Goal: Information Seeking & Learning: Get advice/opinions

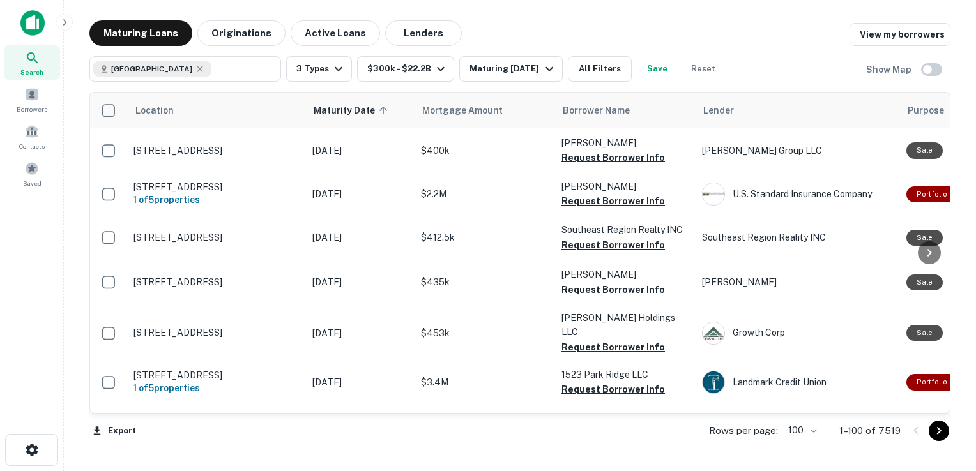
scroll to position [2667, 0]
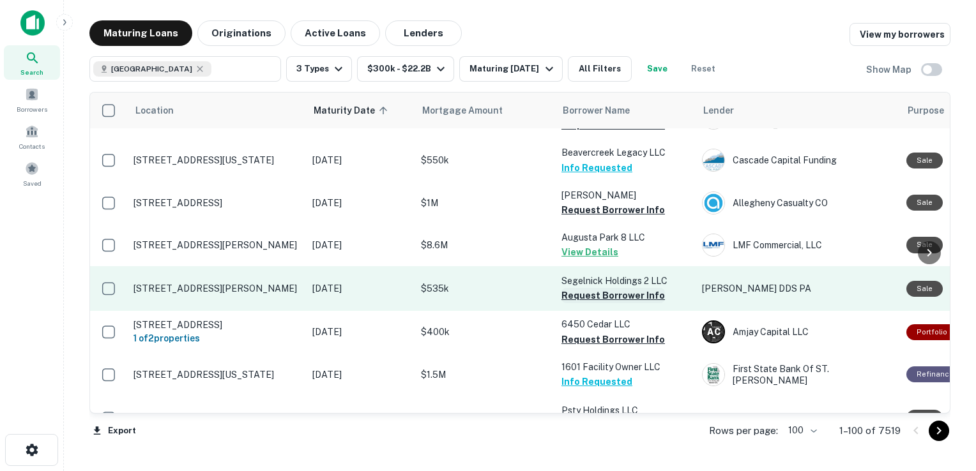
click at [592, 288] on button "Request Borrower Info" at bounding box center [612, 295] width 103 height 15
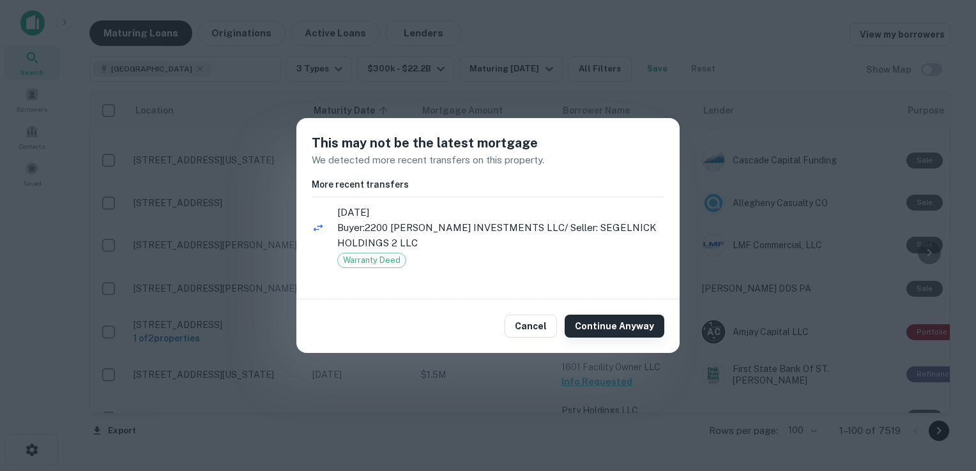
click at [614, 329] on button "Continue Anyway" at bounding box center [615, 326] width 100 height 23
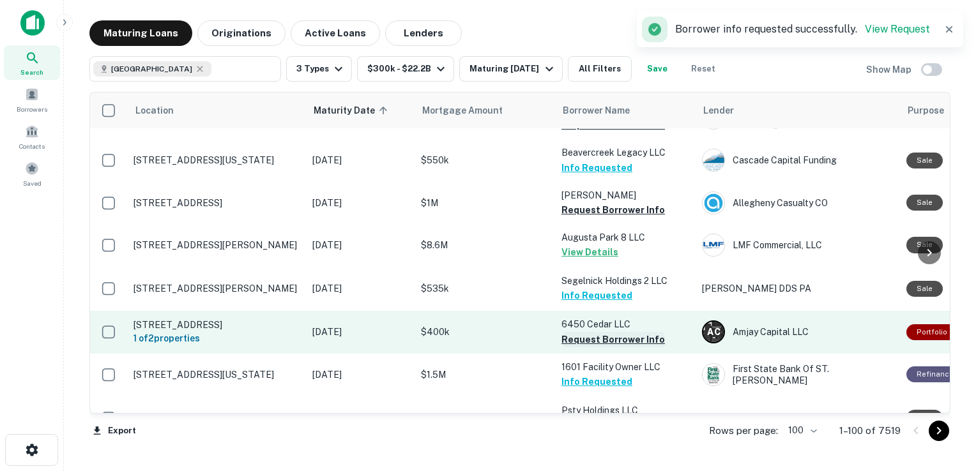
click at [637, 332] on button "Request Borrower Info" at bounding box center [612, 339] width 103 height 15
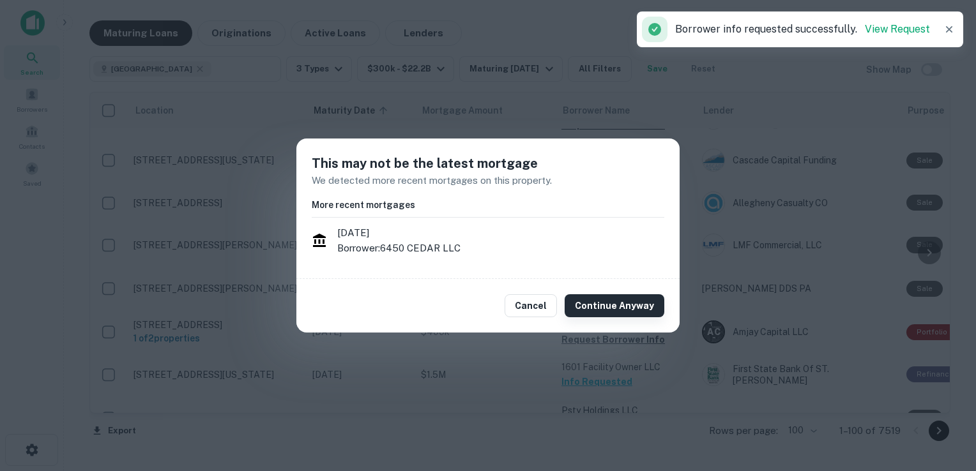
click at [626, 304] on button "Continue Anyway" at bounding box center [615, 305] width 100 height 23
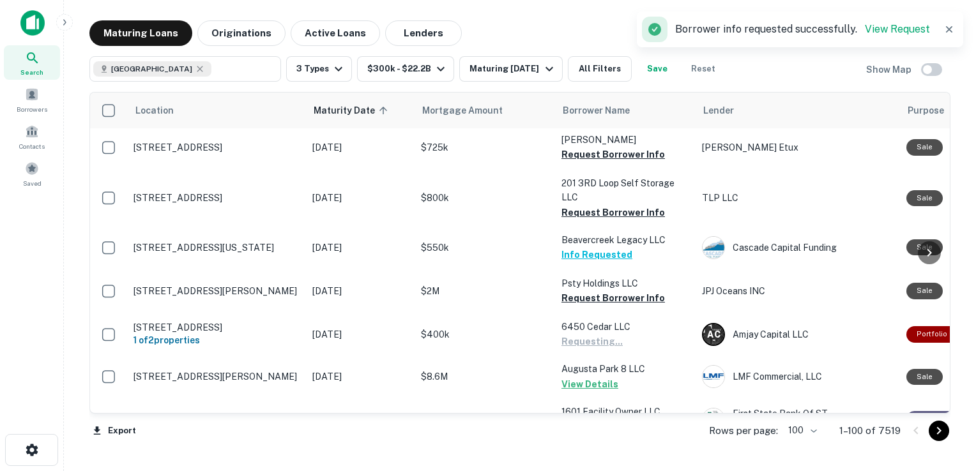
scroll to position [2669, 0]
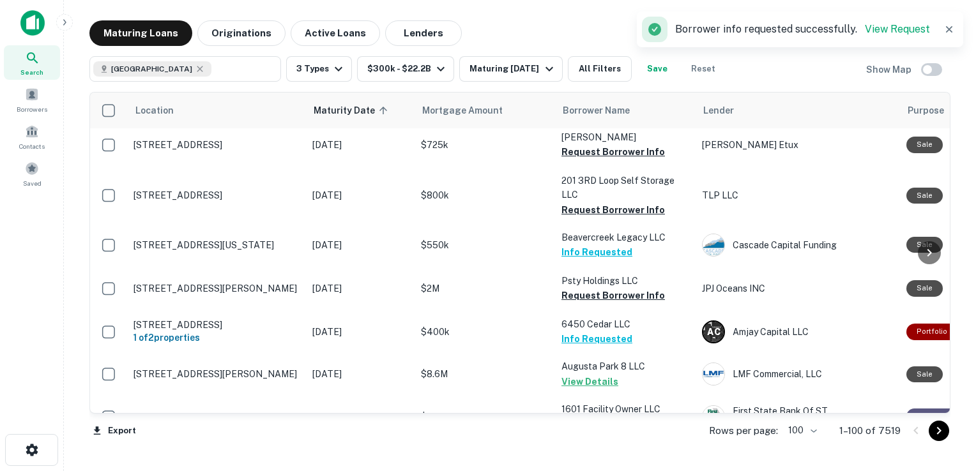
click at [600, 460] on button "Request Borrower Info" at bounding box center [612, 467] width 103 height 15
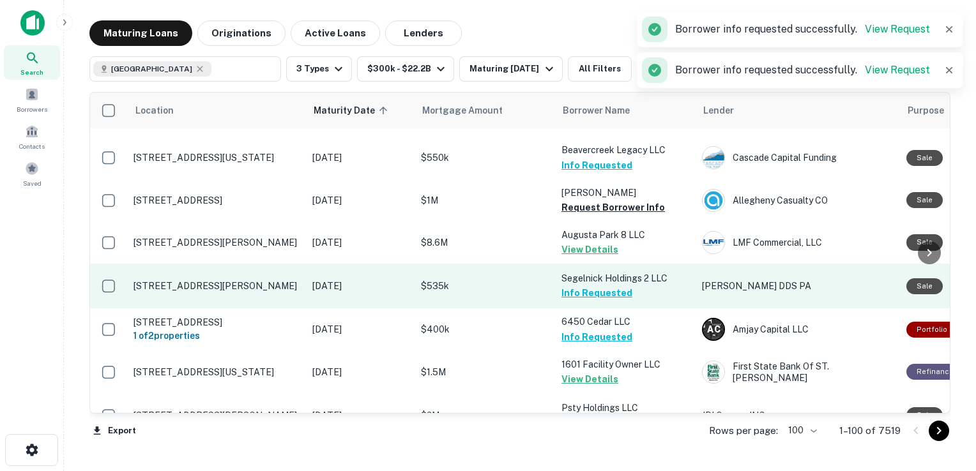
click at [595, 285] on button "Info Requested" at bounding box center [596, 292] width 71 height 15
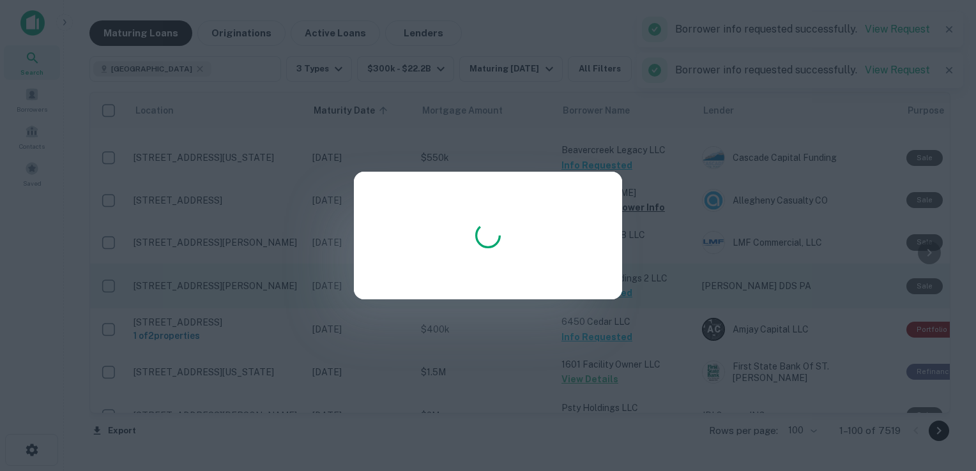
scroll to position [2667, 0]
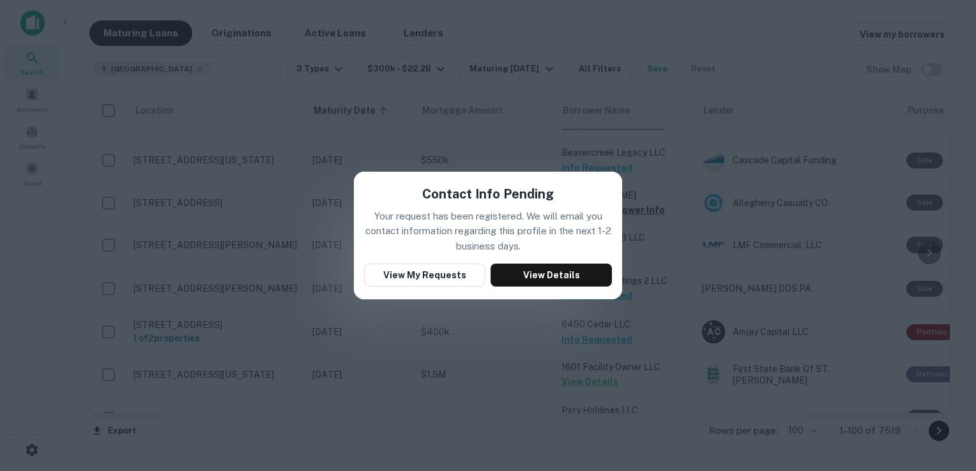
click at [684, 132] on div "Contact Info Pending Your request has been registered. We will email you contac…" at bounding box center [488, 235] width 976 height 471
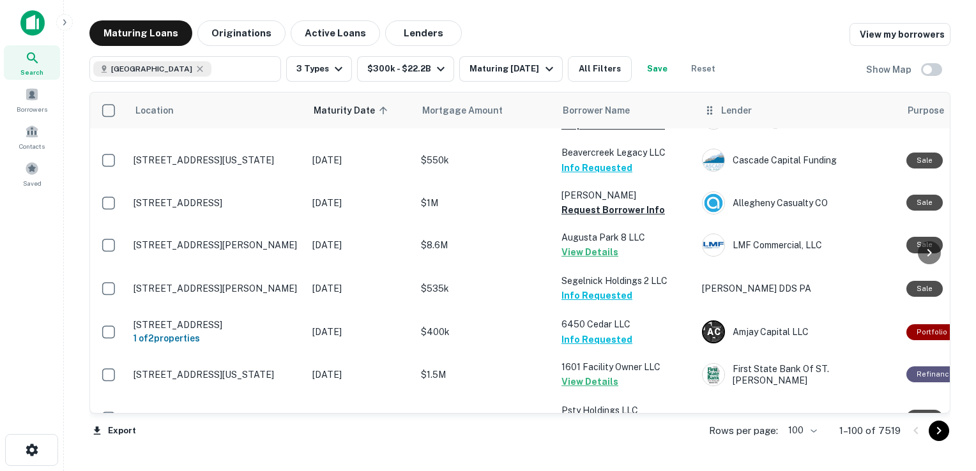
click at [771, 113] on div "Lender" at bounding box center [797, 110] width 189 height 15
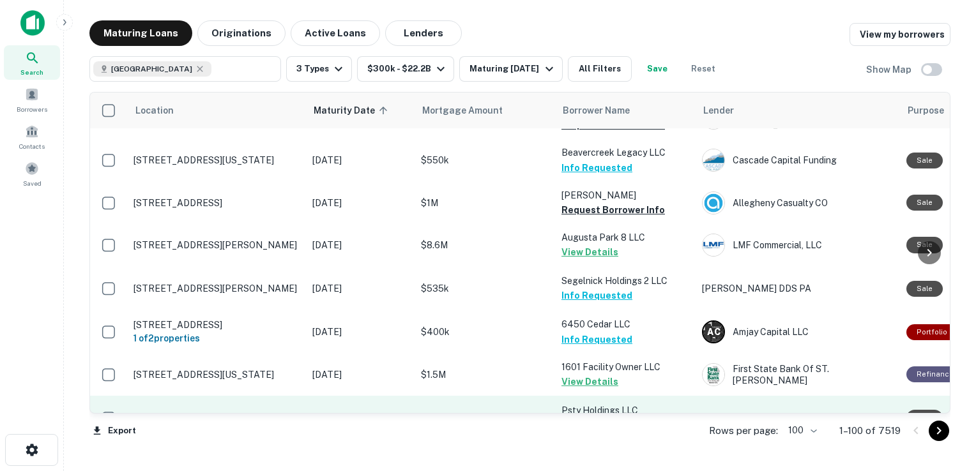
click at [600, 418] on button "Request Borrower Info" at bounding box center [612, 425] width 103 height 15
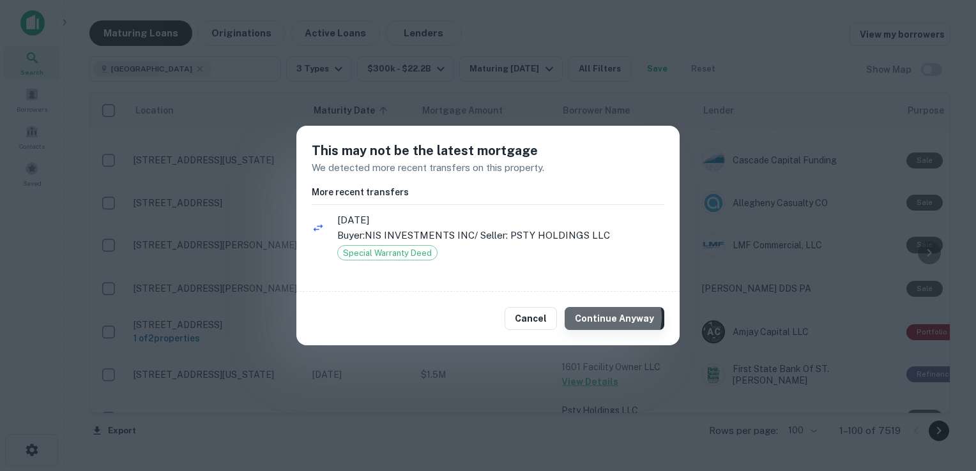
click at [607, 317] on button "Continue Anyway" at bounding box center [615, 318] width 100 height 23
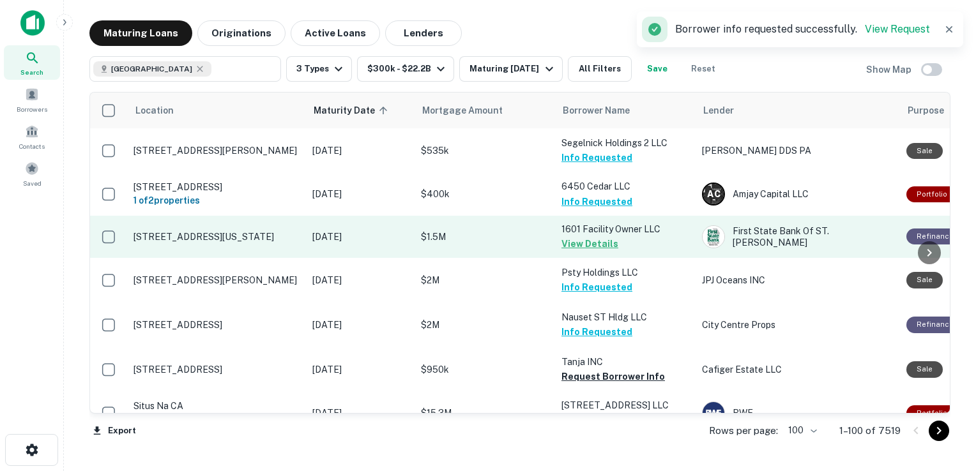
scroll to position [2806, 0]
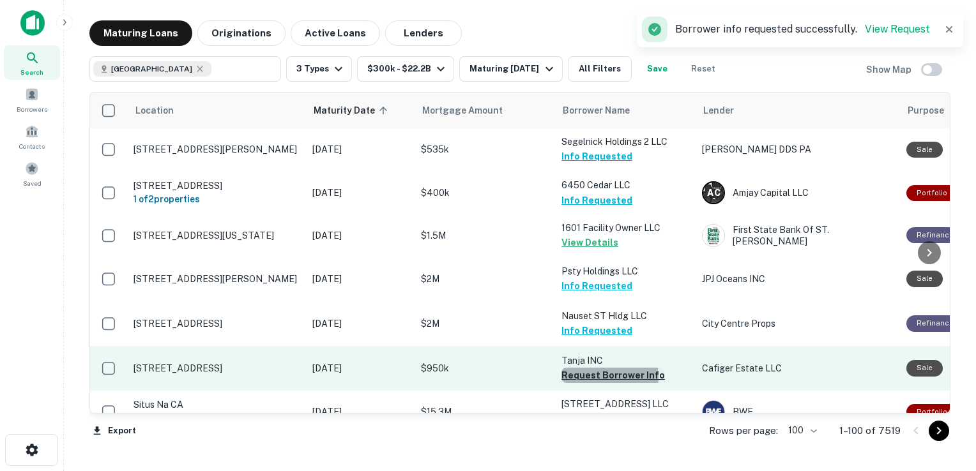
click at [609, 368] on button "Request Borrower Info" at bounding box center [612, 375] width 103 height 15
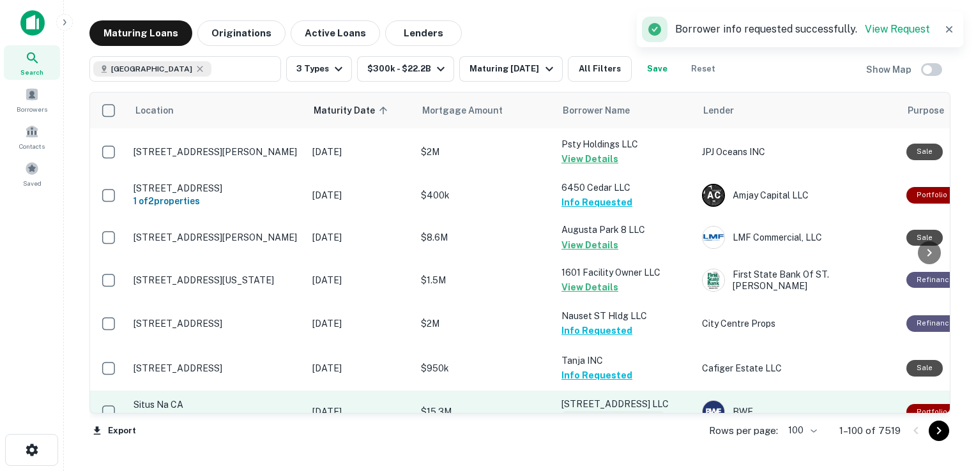
scroll to position [2808, 0]
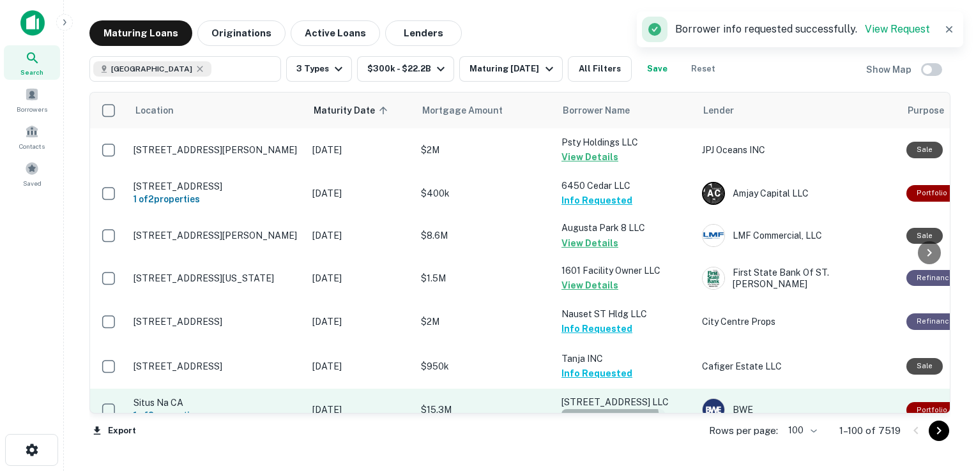
click at [608, 409] on button "Request Borrower Info" at bounding box center [612, 416] width 103 height 15
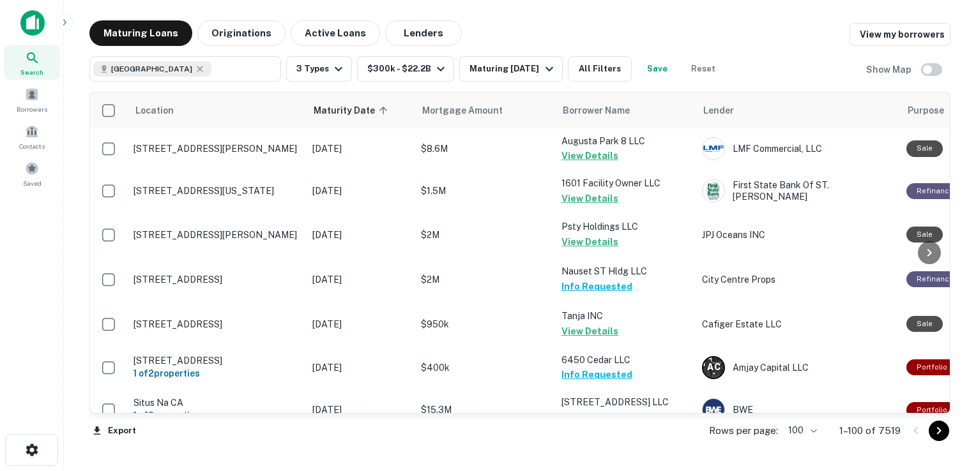
click at [603, 453] on button "Request Borrower Info" at bounding box center [612, 460] width 103 height 15
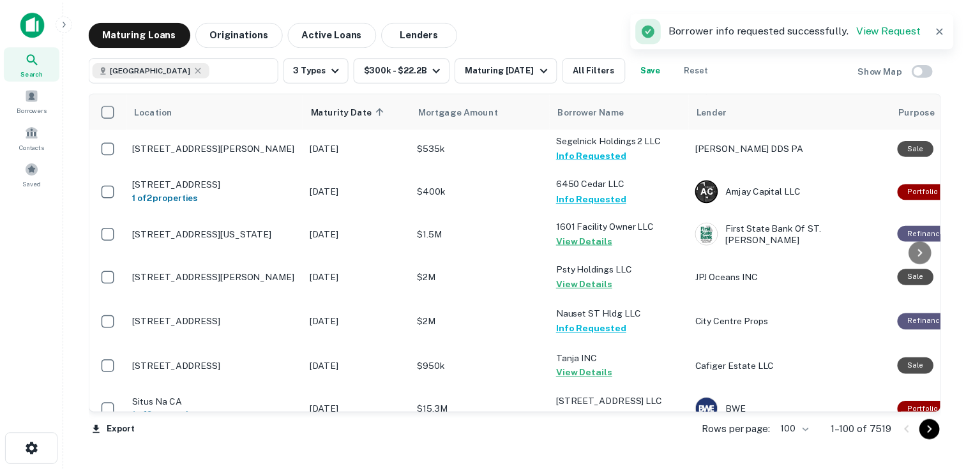
scroll to position [3158, 0]
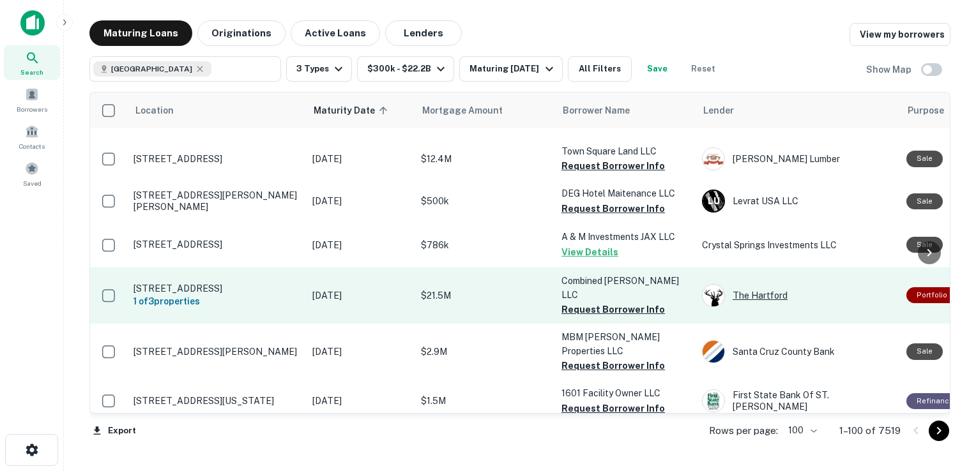
click at [754, 284] on div "The Hartford" at bounding box center [798, 295] width 192 height 23
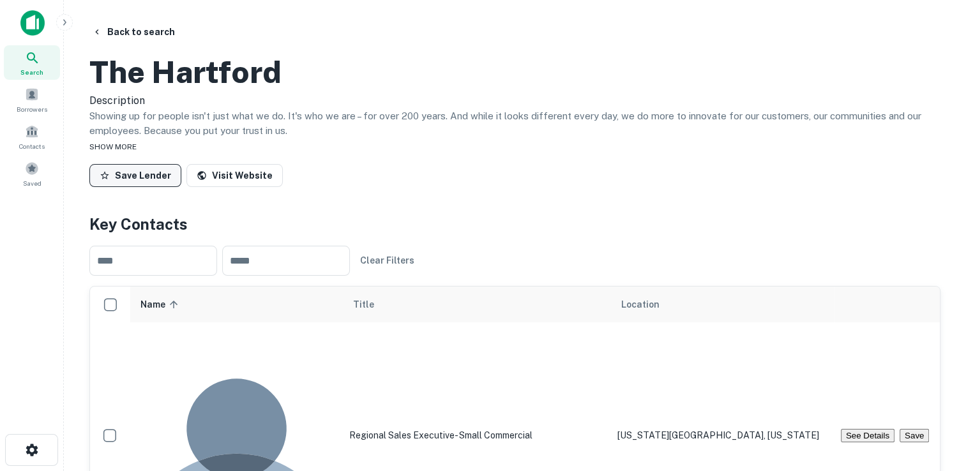
click at [146, 187] on button "Save Lender" at bounding box center [135, 175] width 92 height 23
click at [135, 36] on button "Back to search" at bounding box center [133, 31] width 93 height 23
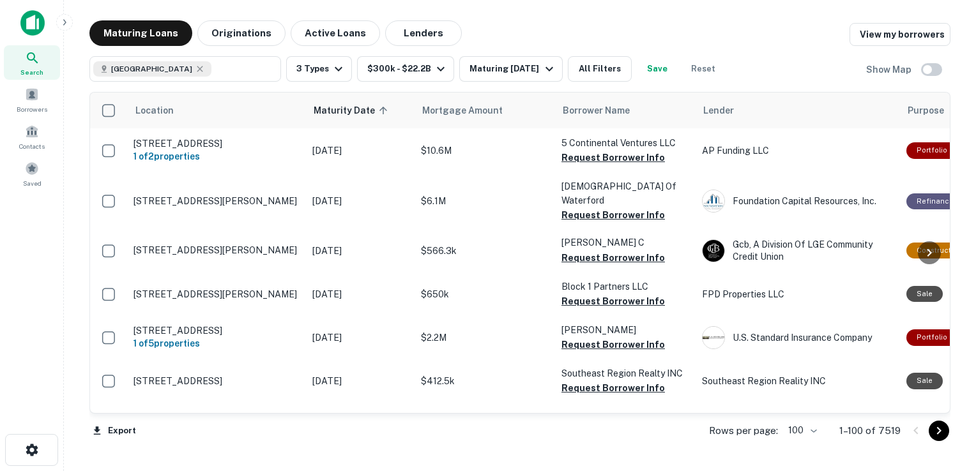
scroll to position [3157, 0]
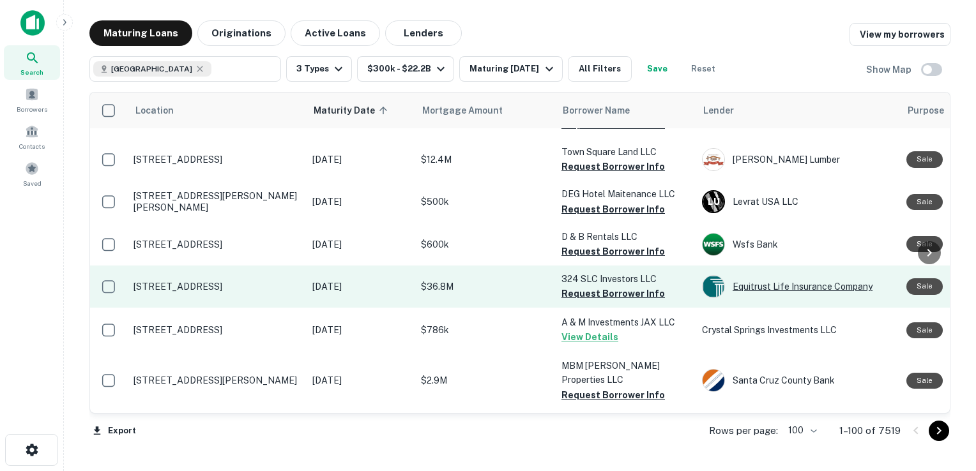
click at [776, 275] on div "Equitrust Life Insurance Company" at bounding box center [798, 286] width 192 height 23
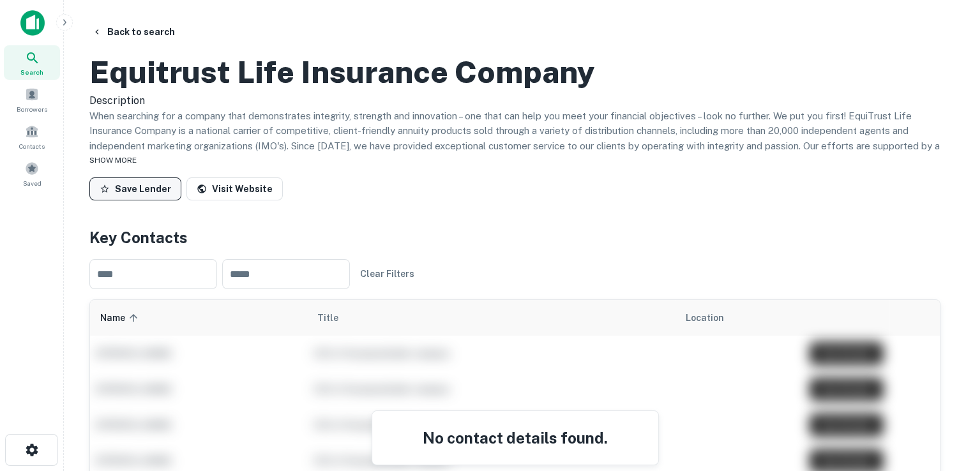
click at [140, 201] on button "Save Lender" at bounding box center [135, 189] width 92 height 23
click at [149, 31] on button "Back to search" at bounding box center [133, 31] width 93 height 23
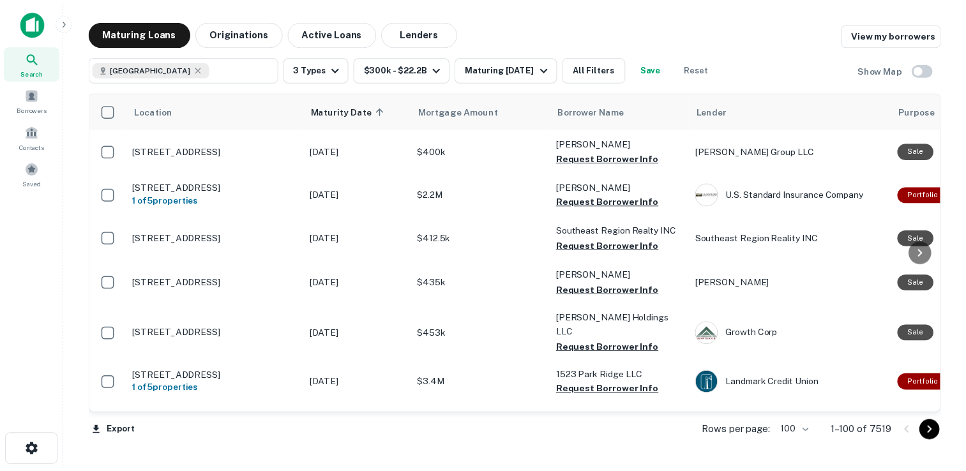
scroll to position [3157, 0]
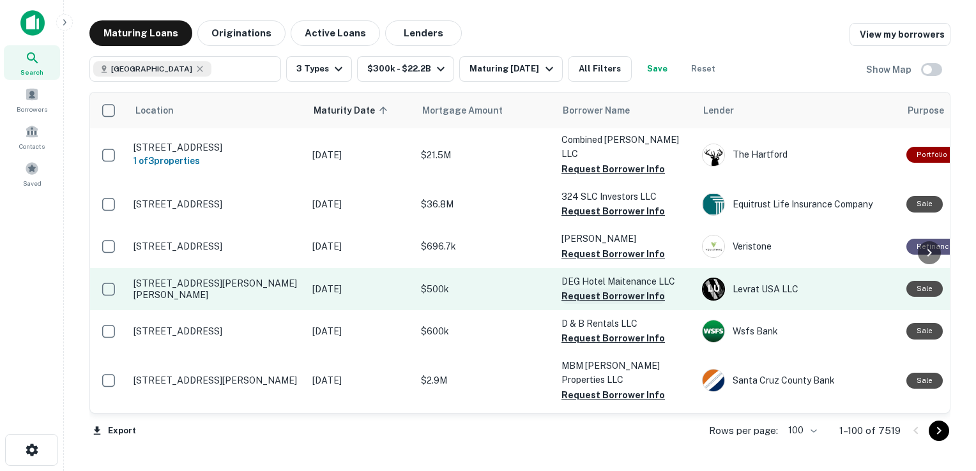
click at [629, 289] on button "Request Borrower Info" at bounding box center [612, 296] width 103 height 15
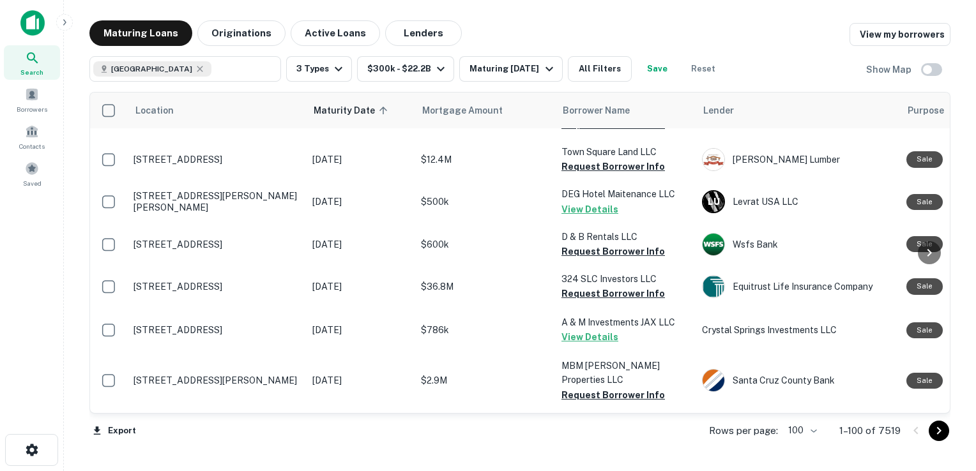
click at [755, 461] on div "Veristone" at bounding box center [798, 472] width 192 height 23
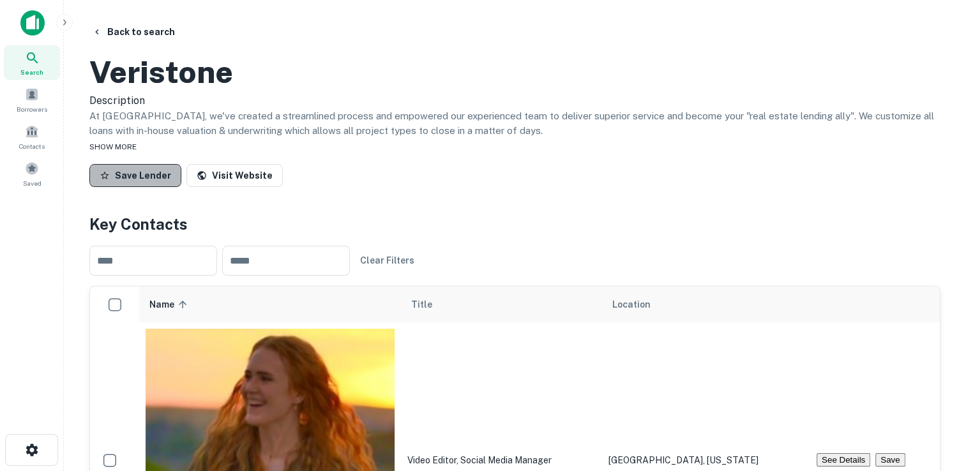
click at [146, 187] on button "Save Lender" at bounding box center [135, 175] width 92 height 23
click at [129, 32] on button "Back to search" at bounding box center [133, 31] width 93 height 23
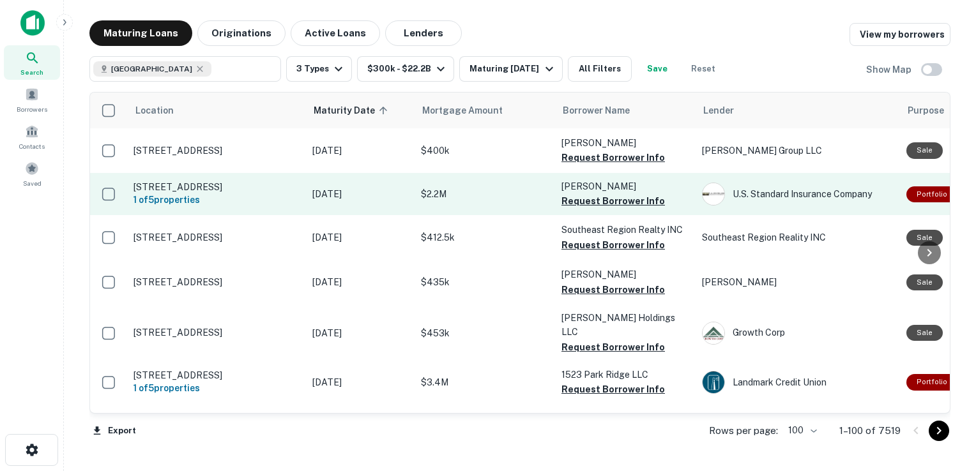
scroll to position [3157, 0]
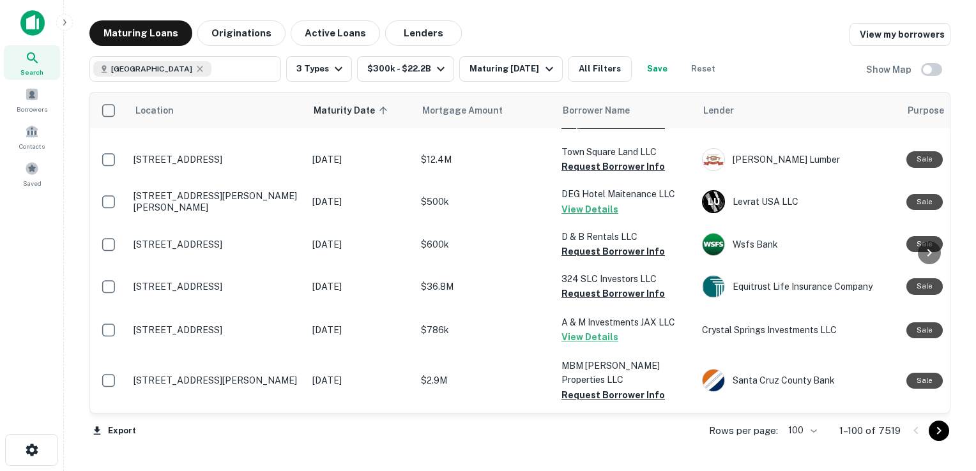
click at [595, 286] on button "Request Borrower Info" at bounding box center [612, 293] width 103 height 15
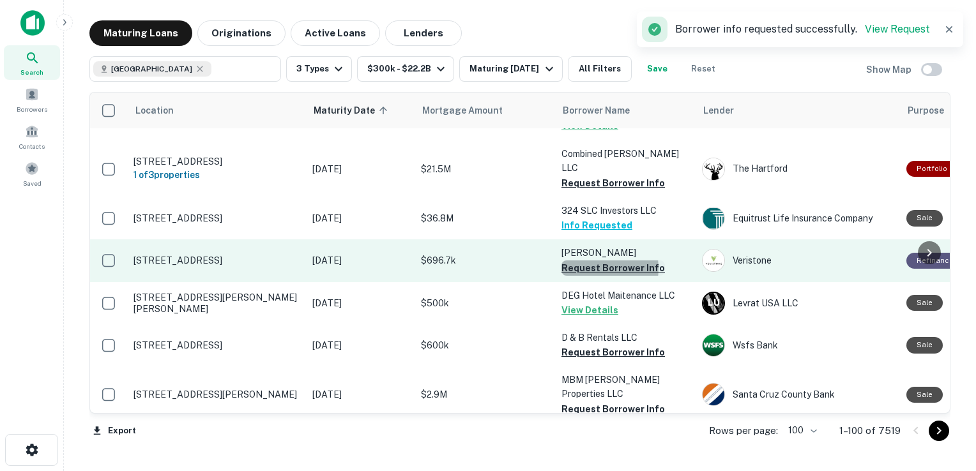
click at [593, 261] on button "Request Borrower Info" at bounding box center [612, 268] width 103 height 15
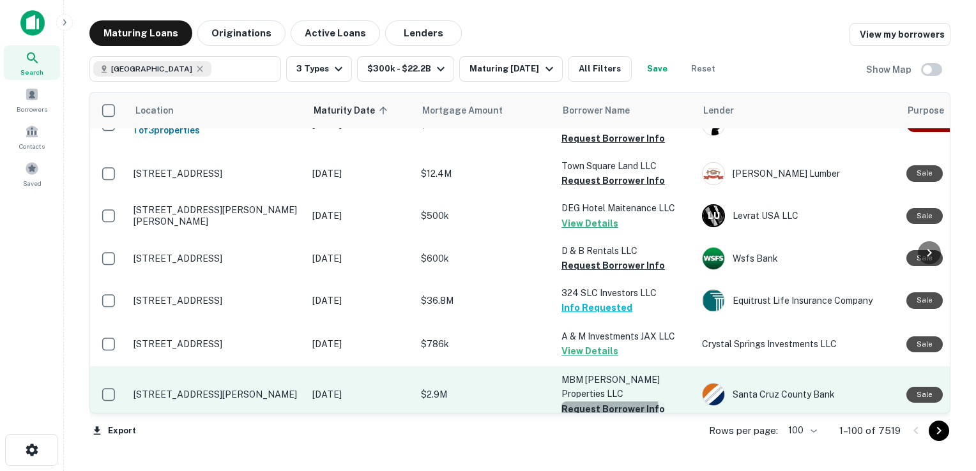
click at [596, 402] on button "Request Borrower Info" at bounding box center [612, 409] width 103 height 15
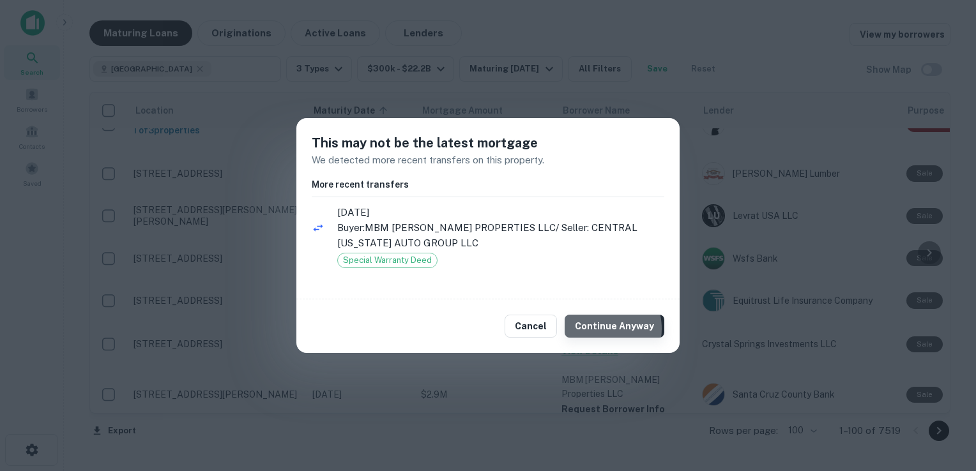
click at [603, 329] on button "Continue Anyway" at bounding box center [615, 326] width 100 height 23
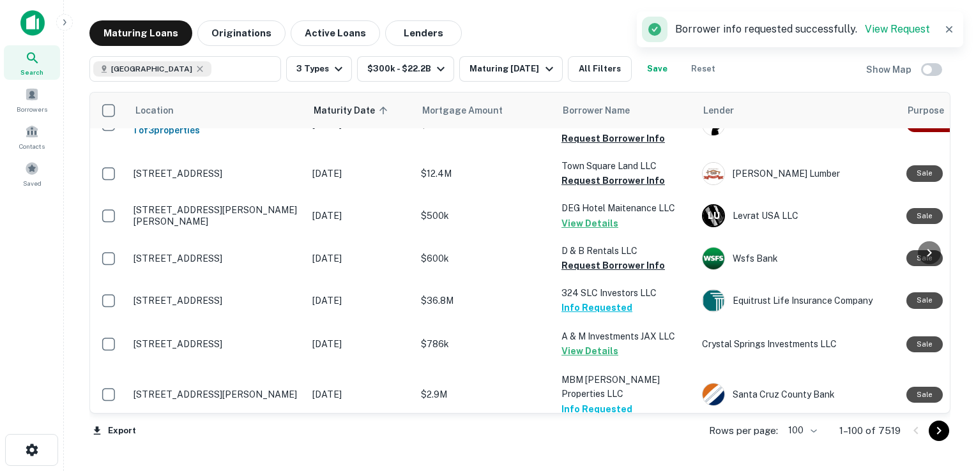
click at [600, 444] on button "Request Borrower Info" at bounding box center [612, 451] width 103 height 15
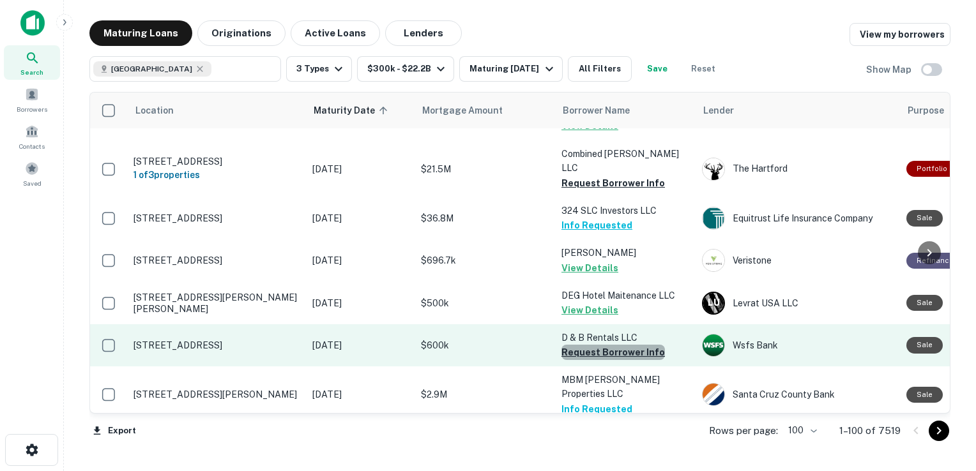
click at [615, 345] on button "Request Borrower Info" at bounding box center [612, 352] width 103 height 15
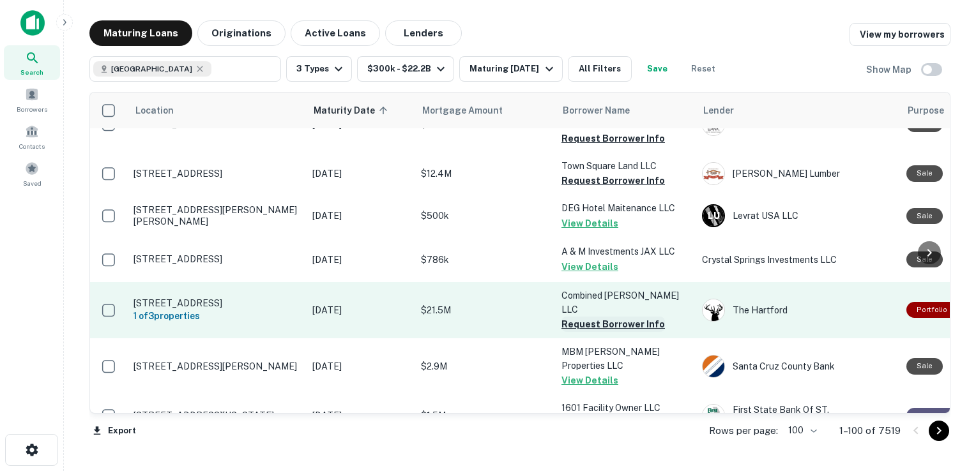
click at [623, 317] on button "Request Borrower Info" at bounding box center [612, 324] width 103 height 15
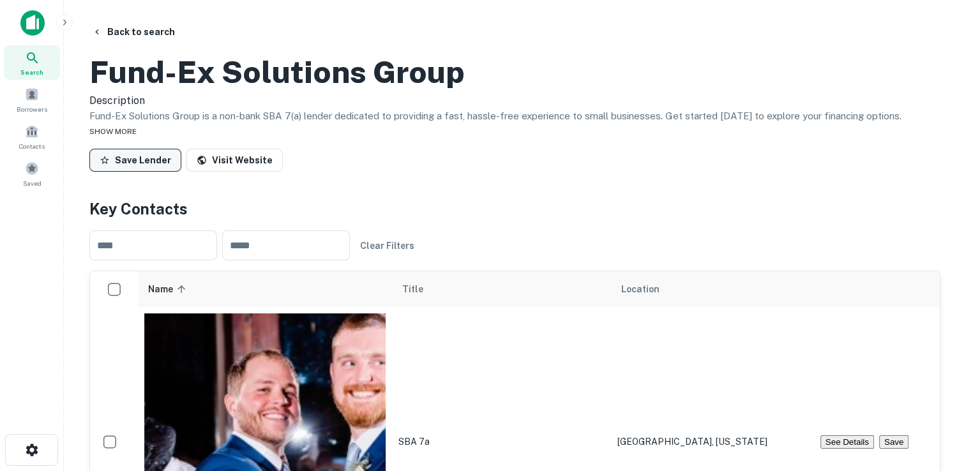
click at [120, 172] on button "Save Lender" at bounding box center [135, 160] width 92 height 23
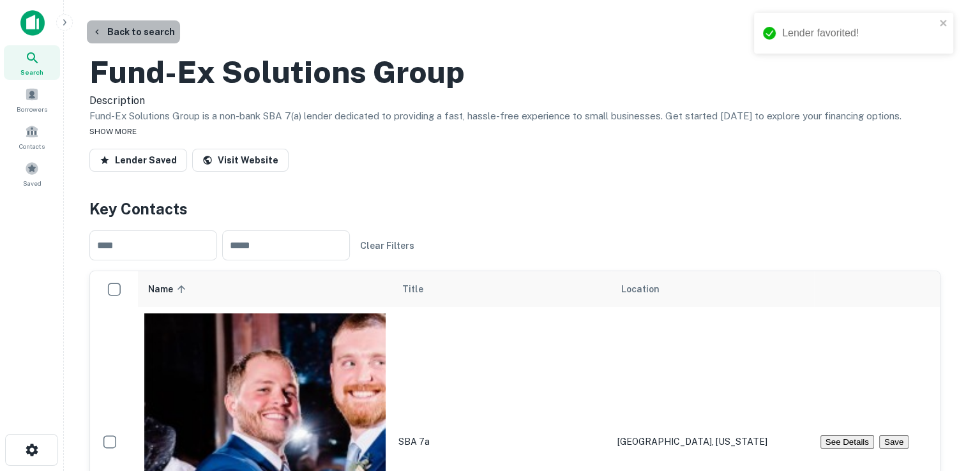
click at [145, 29] on button "Back to search" at bounding box center [133, 31] width 93 height 23
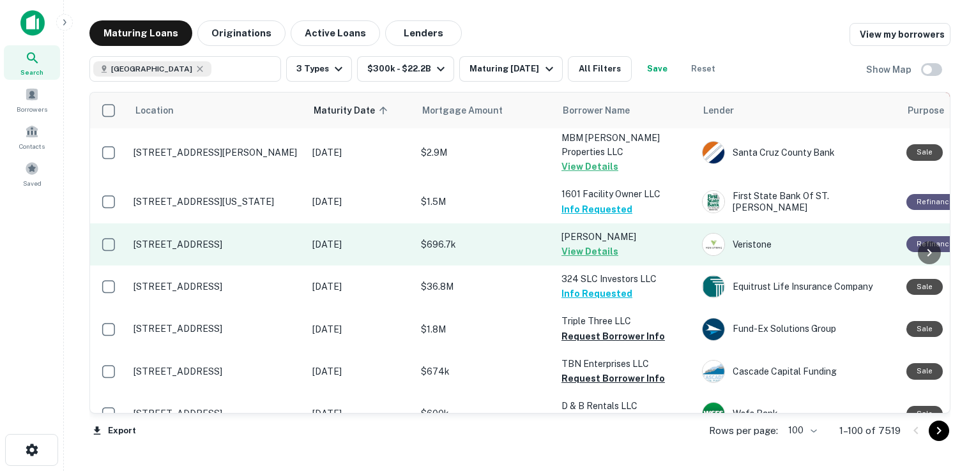
scroll to position [3358, 0]
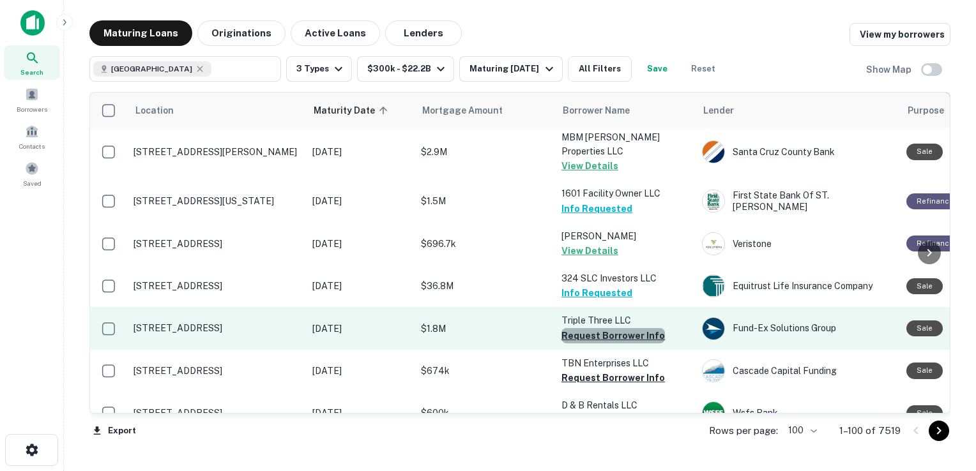
click at [619, 328] on button "Request Borrower Info" at bounding box center [612, 335] width 103 height 15
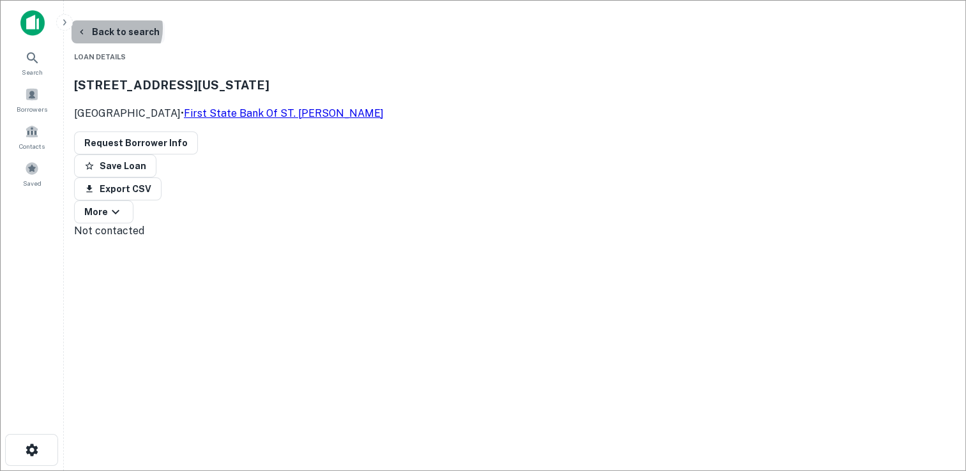
click at [124, 28] on button "Back to search" at bounding box center [118, 31] width 93 height 23
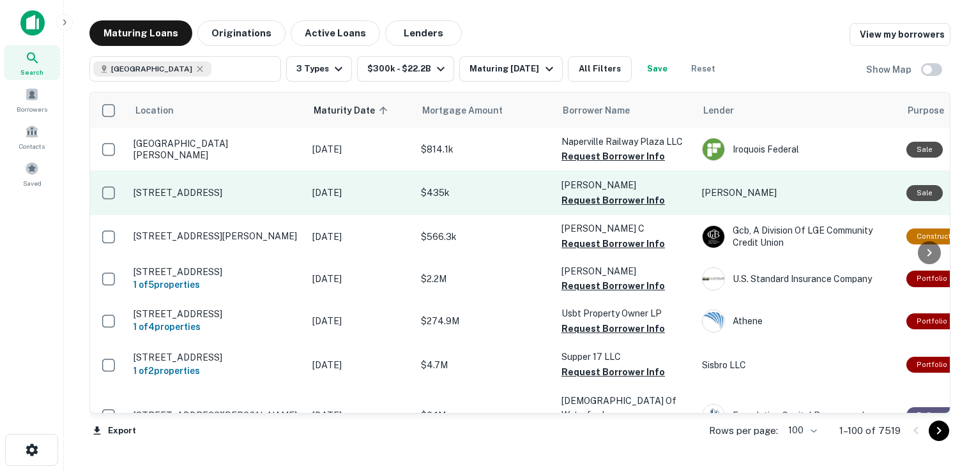
scroll to position [3358, 0]
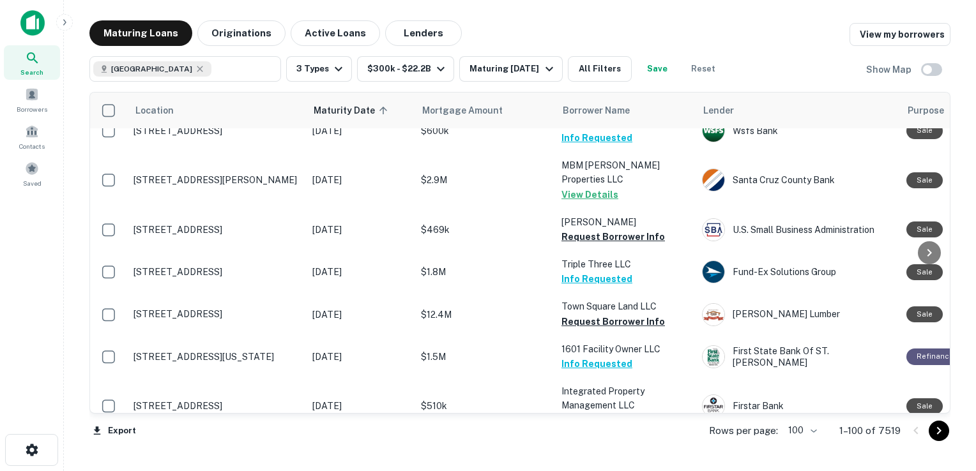
click at [749, 444] on div "Cascade Capital Funding" at bounding box center [798, 455] width 192 height 23
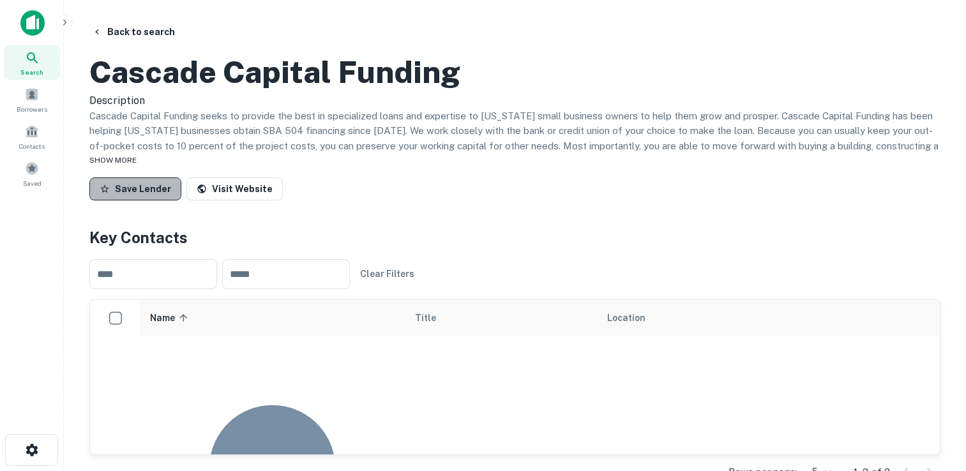
click at [147, 201] on button "Save Lender" at bounding box center [135, 189] width 92 height 23
click at [128, 30] on button "Back to search" at bounding box center [133, 31] width 93 height 23
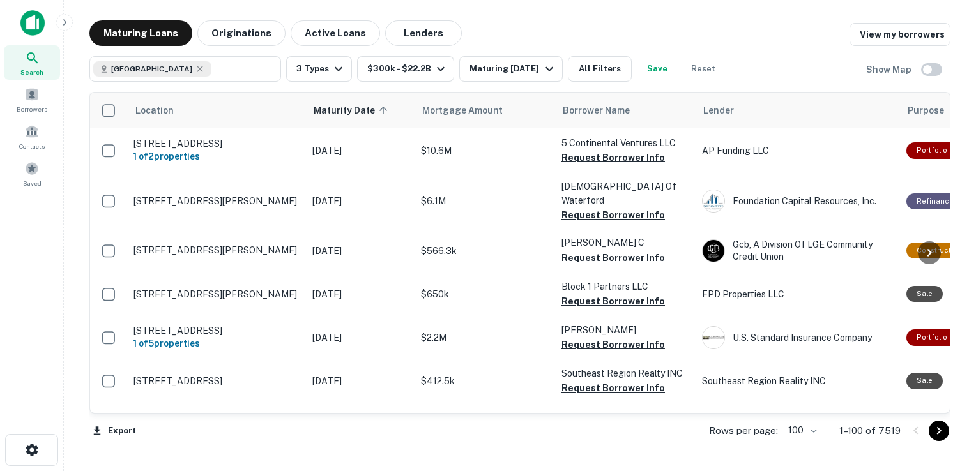
scroll to position [3358, 0]
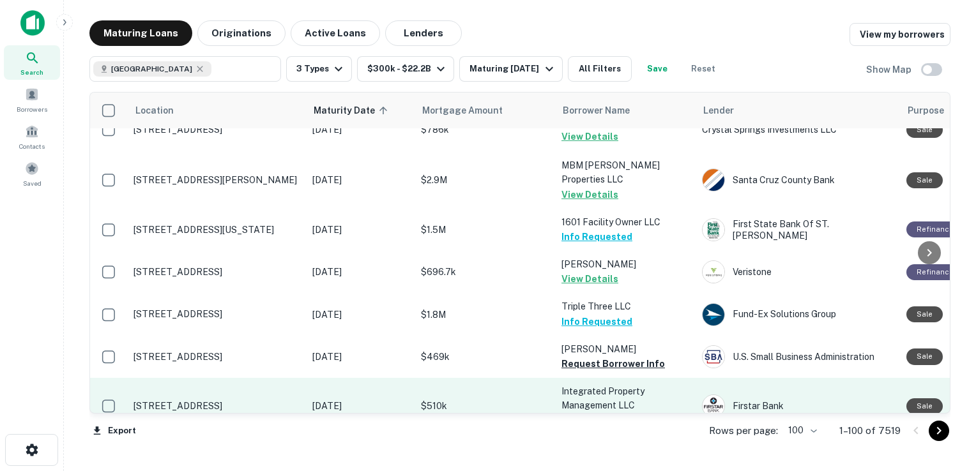
click at [601, 413] on button "Request Borrower Info" at bounding box center [612, 420] width 103 height 15
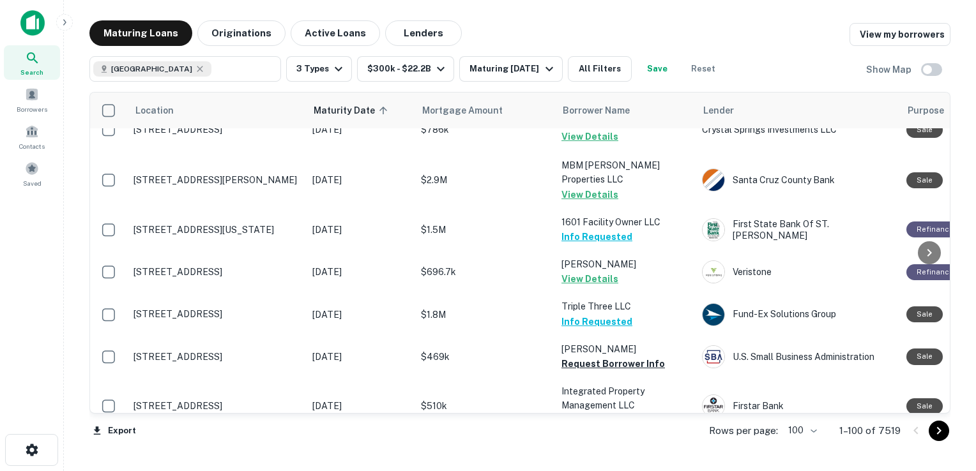
click at [598, 455] on button "Request Borrower Info" at bounding box center [612, 462] width 103 height 15
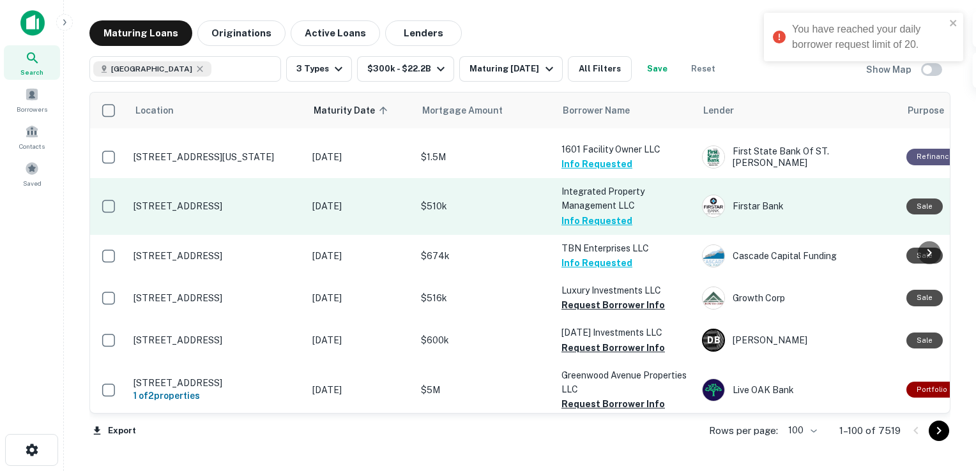
scroll to position [3576, 0]
